Goal: Information Seeking & Learning: Check status

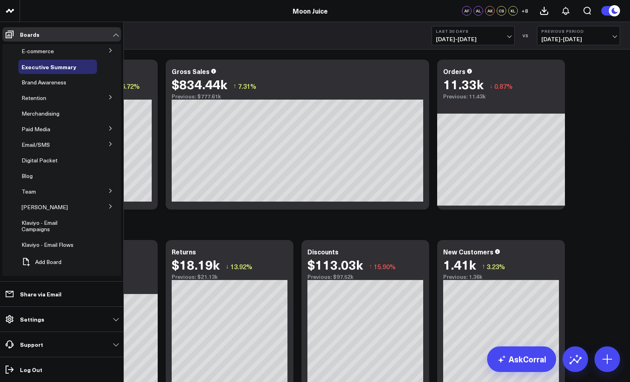
click at [102, 129] on button at bounding box center [110, 128] width 21 height 12
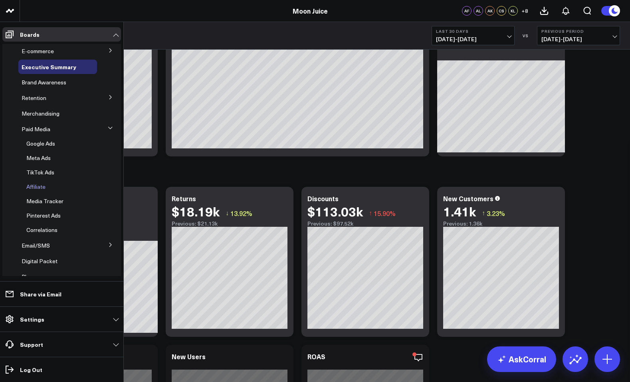
scroll to position [31, 0]
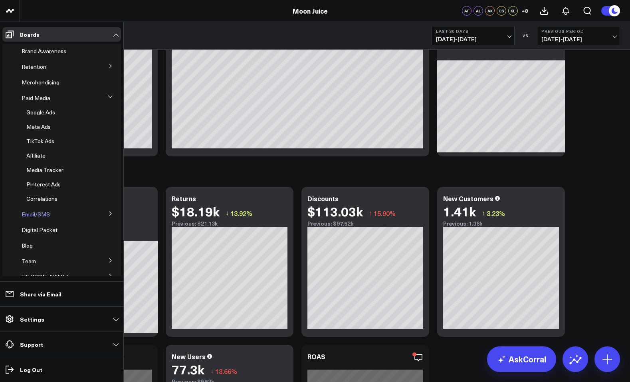
click at [44, 211] on span "Email/SMS" at bounding box center [36, 214] width 28 height 8
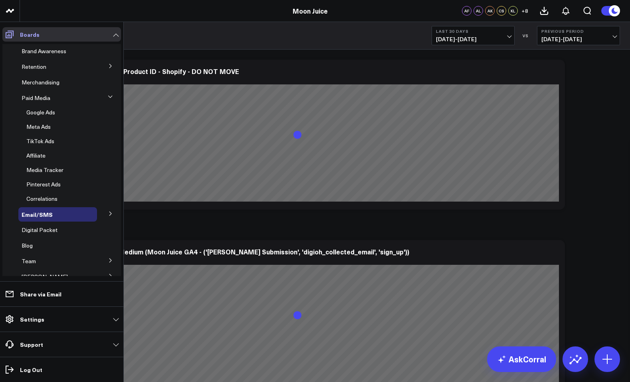
scroll to position [25, 0]
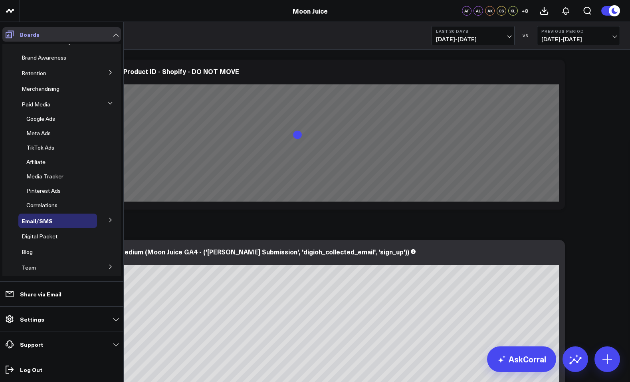
click at [15, 33] on span at bounding box center [9, 34] width 14 height 14
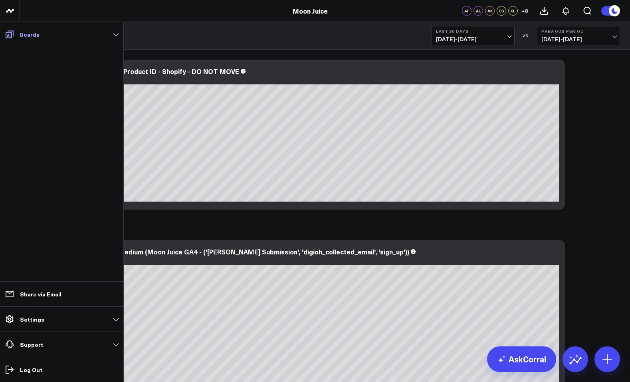
click at [17, 35] on link "Boards" at bounding box center [61, 34] width 119 height 14
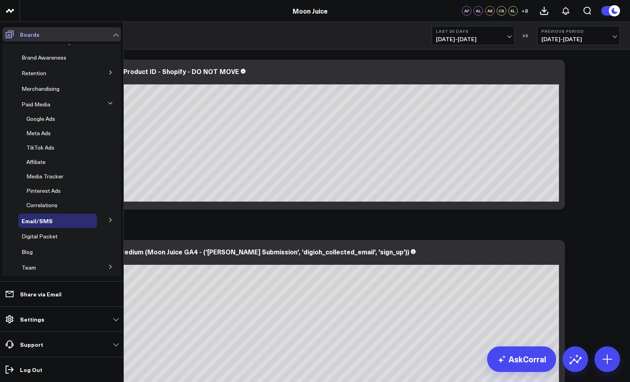
scroll to position [18, 0]
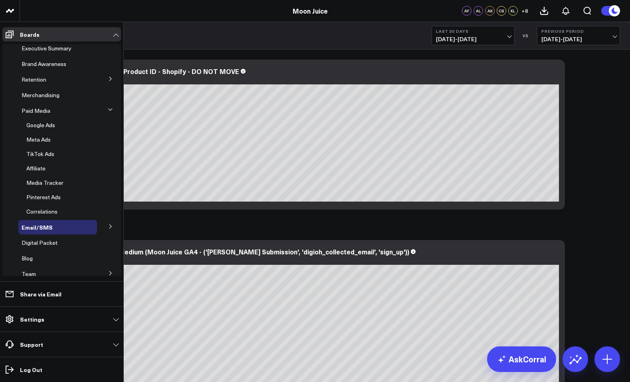
click at [104, 221] on button at bounding box center [110, 226] width 21 height 12
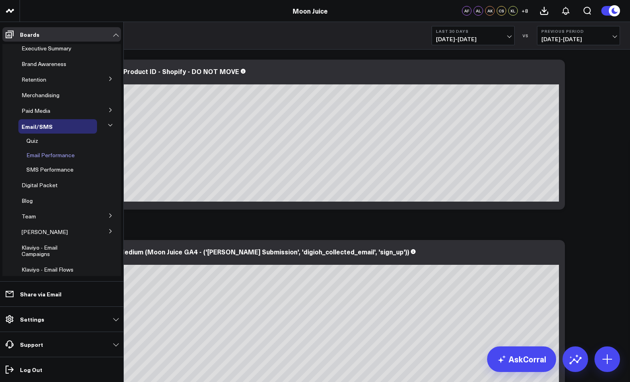
click at [48, 153] on span "Email Performance" at bounding box center [50, 155] width 48 height 8
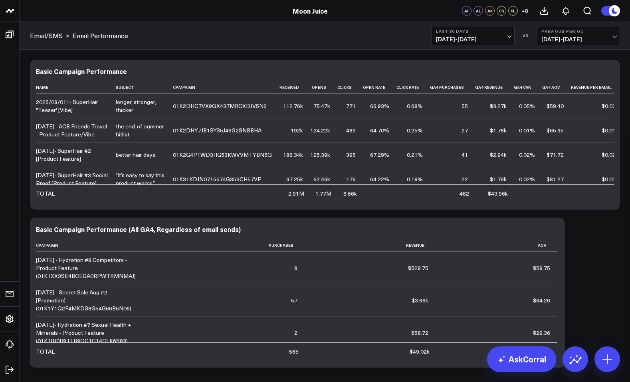
click at [477, 40] on span "[DATE] - [DATE]" at bounding box center [473, 39] width 74 height 6
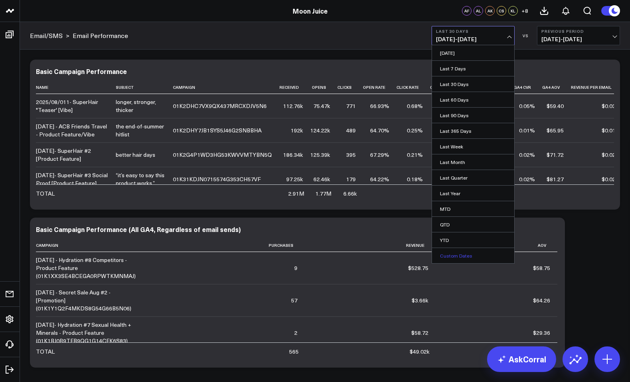
click at [453, 255] on link "Custom Dates" at bounding box center [473, 255] width 82 height 15
select select "8"
select select "2025"
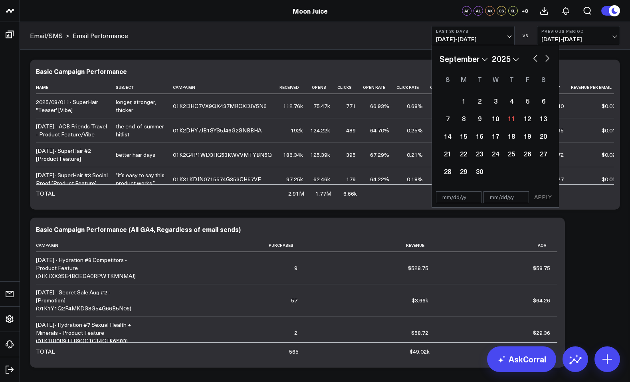
click at [538, 57] on button "button" at bounding box center [536, 58] width 8 height 10
select select "7"
select select "2025"
click at [538, 57] on button "button" at bounding box center [536, 58] width 8 height 10
select select "5"
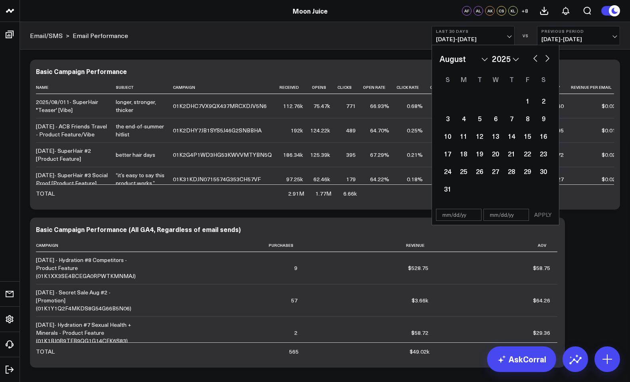
select select "2025"
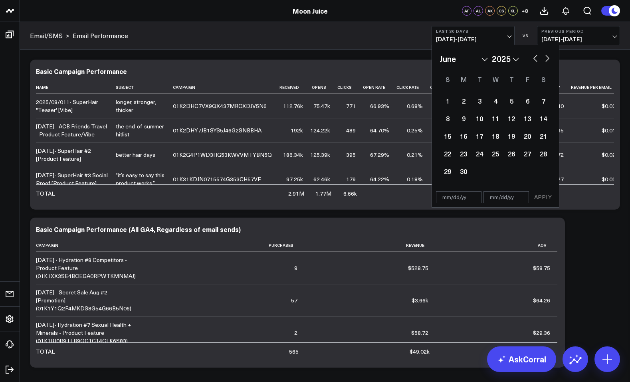
click at [538, 57] on button "button" at bounding box center [536, 58] width 8 height 10
select select "4"
select select "2025"
click at [538, 57] on button "button" at bounding box center [536, 58] width 8 height 10
select select "2"
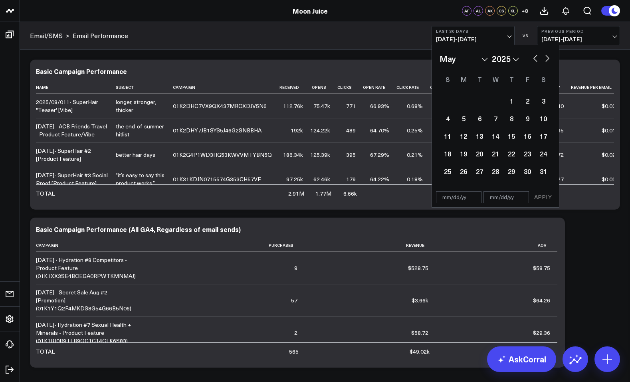
select select "2025"
click at [538, 57] on button "button" at bounding box center [536, 58] width 8 height 10
select select "2025"
click at [497, 101] on div "1" at bounding box center [496, 101] width 16 height 16
type input "[DATE]"
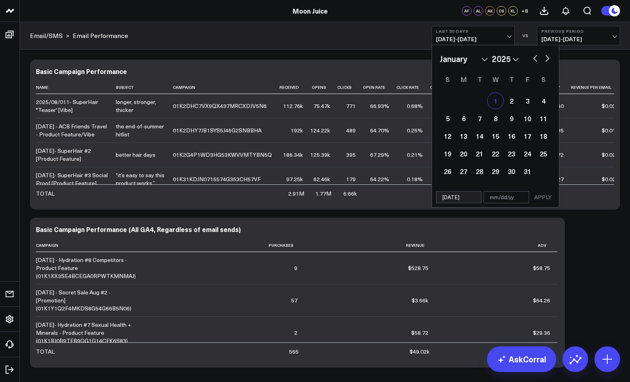
select select "2025"
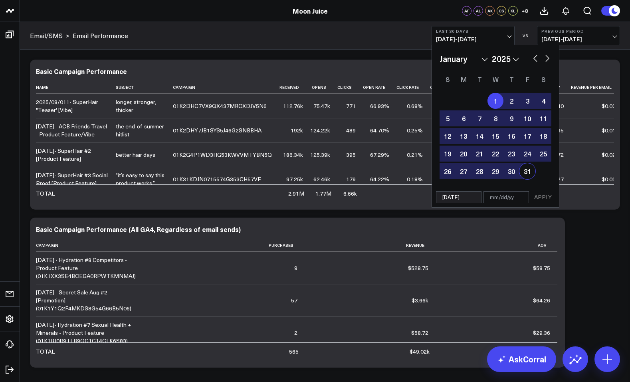
click at [528, 172] on div "31" at bounding box center [528, 171] width 16 height 16
type input "[DATE]"
select select "2025"
click at [550, 198] on button "APPLY" at bounding box center [543, 197] width 24 height 12
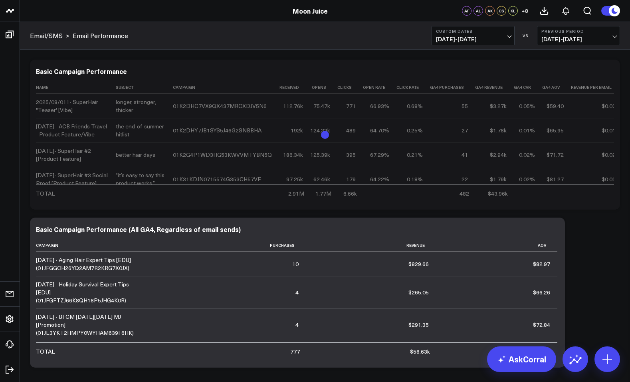
click at [505, 44] on button "Custom Dates [DATE] - [DATE]" at bounding box center [473, 35] width 83 height 19
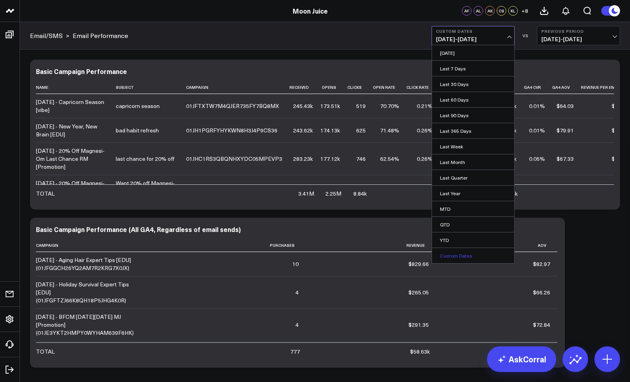
click at [475, 252] on link "Custom Dates" at bounding box center [473, 255] width 82 height 15
select select "8"
select select "2025"
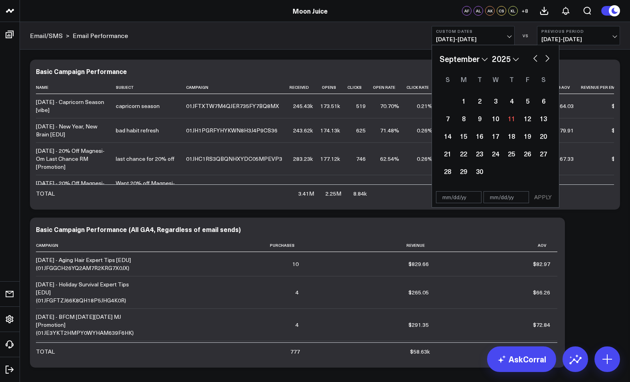
click at [538, 55] on button "button" at bounding box center [536, 58] width 8 height 10
select select "6"
select select "2025"
click at [538, 55] on button "button" at bounding box center [536, 58] width 8 height 10
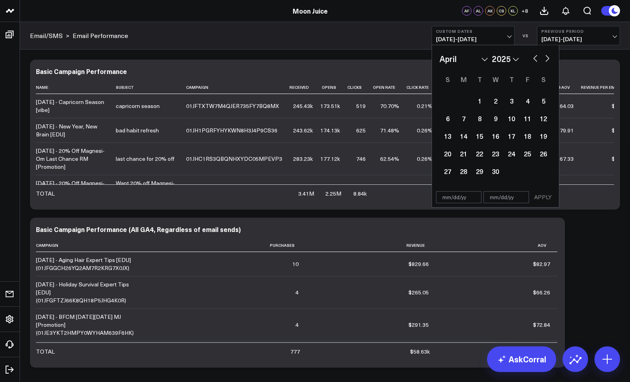
click at [538, 55] on button "button" at bounding box center [536, 58] width 8 height 10
select select "2"
select select "2025"
click at [538, 55] on button "button" at bounding box center [536, 58] width 8 height 10
select select "1"
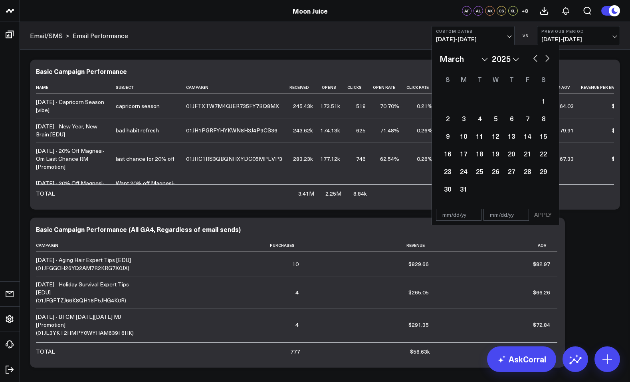
select select "2025"
click at [542, 99] on div "1" at bounding box center [544, 101] width 16 height 16
type input "[DATE]"
select select "1"
select select "2025"
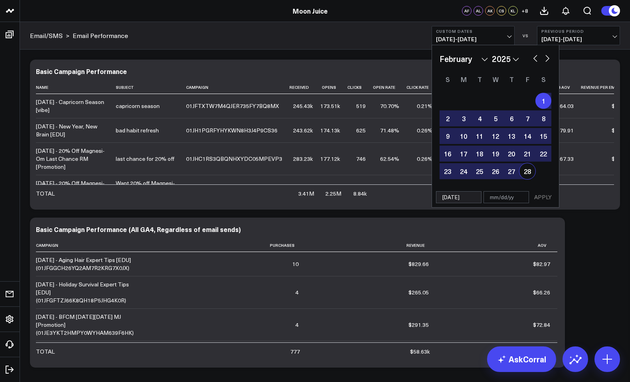
click at [528, 176] on div "28" at bounding box center [528, 171] width 16 height 16
type input "[DATE]"
select select "1"
select select "2025"
click at [535, 197] on button "APPLY" at bounding box center [543, 197] width 24 height 12
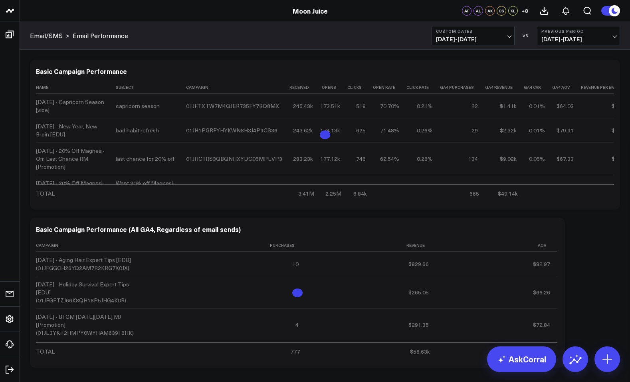
click at [588, 30] on b "Previous Period" at bounding box center [579, 31] width 74 height 5
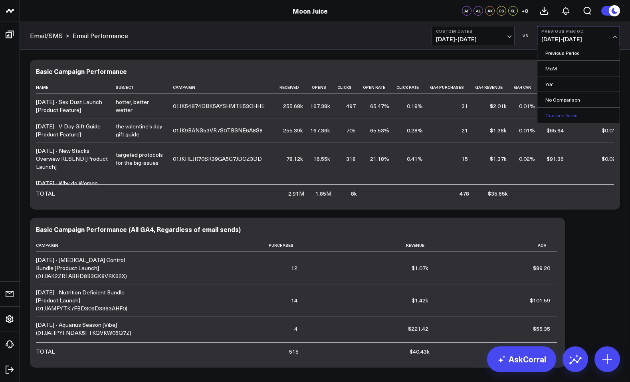
click at [564, 116] on link "Custom Dates" at bounding box center [579, 114] width 82 height 15
select select "8"
select select "2025"
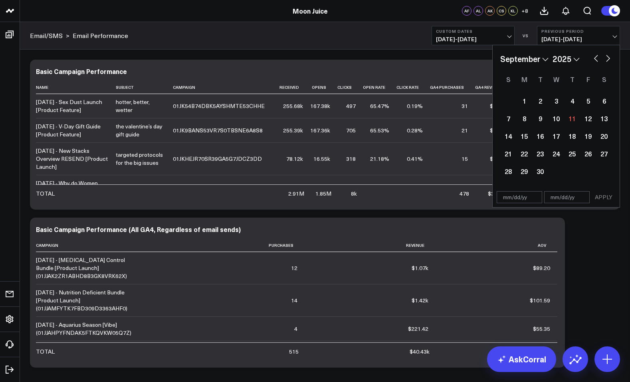
click at [594, 58] on button "button" at bounding box center [596, 58] width 8 height 10
select select "6"
select select "2025"
click at [594, 58] on button "button" at bounding box center [596, 58] width 8 height 10
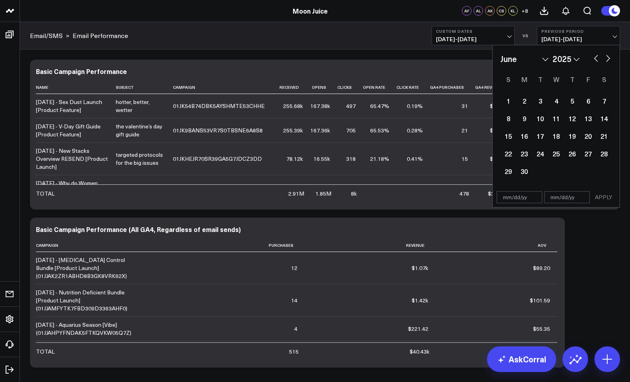
select select "4"
select select "2025"
click at [594, 58] on button "button" at bounding box center [596, 58] width 8 height 10
select select "3"
select select "2025"
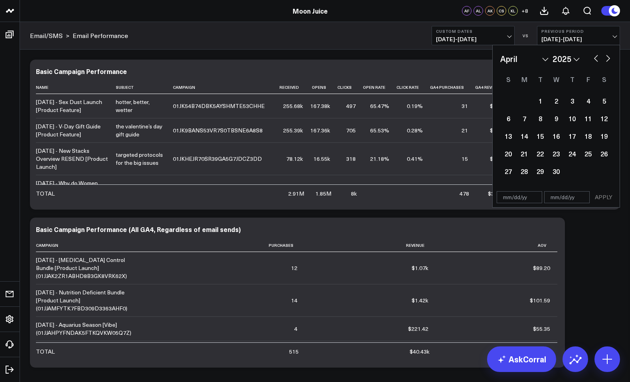
click at [594, 58] on button "button" at bounding box center [596, 58] width 8 height 10
select select "2"
select select "2025"
click at [594, 58] on button "button" at bounding box center [596, 58] width 8 height 10
select select "1"
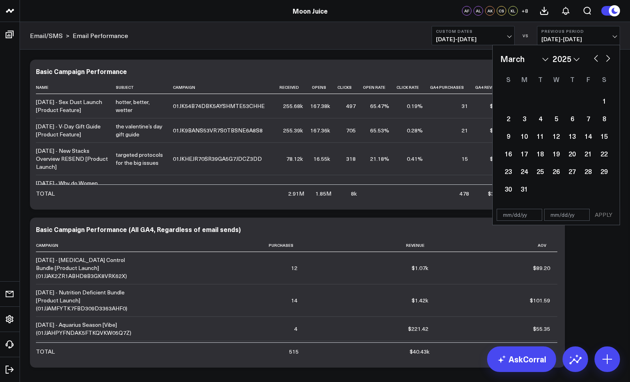
select select "2025"
click at [594, 58] on button "button" at bounding box center [596, 58] width 8 height 10
select select "2025"
click at [562, 102] on div "1" at bounding box center [556, 101] width 16 height 16
type input "[DATE]"
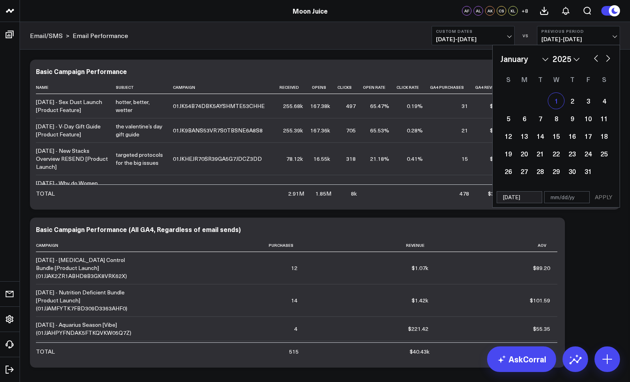
select select "2025"
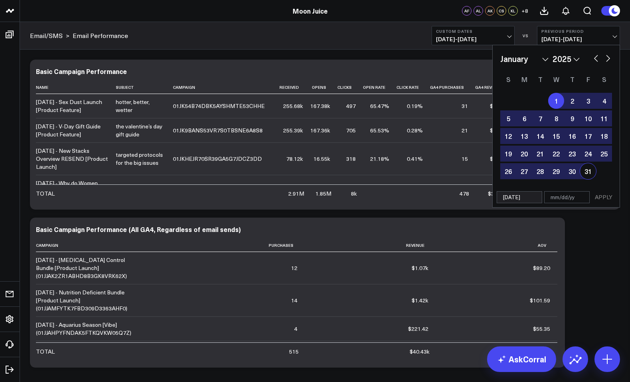
click at [586, 173] on div "31" at bounding box center [588, 171] width 16 height 16
type input "[DATE]"
select select "2025"
click at [605, 200] on button "APPLY" at bounding box center [604, 197] width 24 height 12
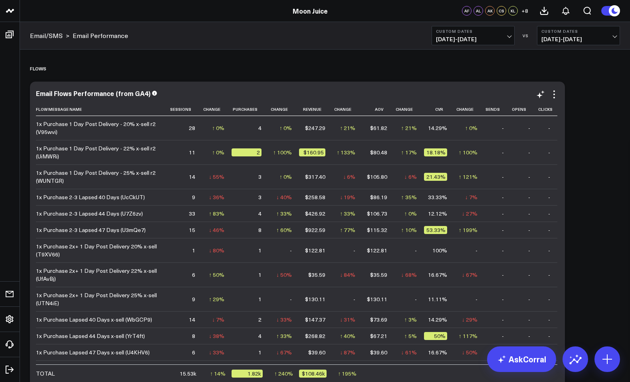
scroll to position [338, 0]
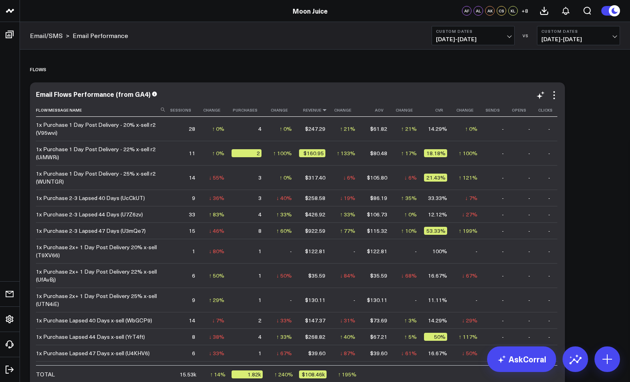
click at [322, 108] on icon at bounding box center [325, 109] width 6 height 5
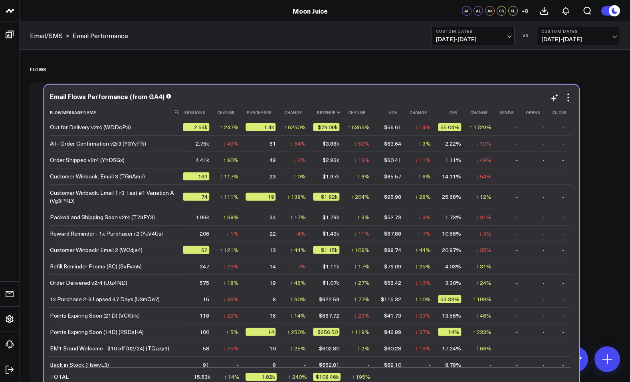
click at [336, 110] on icon at bounding box center [339, 112] width 6 height 5
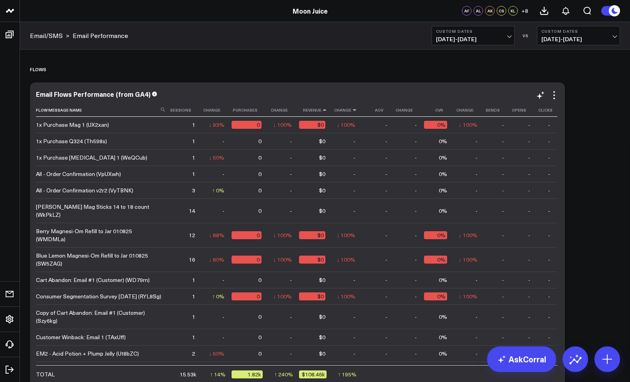
click at [355, 109] on icon at bounding box center [355, 109] width 6 height 5
